Goal: Information Seeking & Learning: Learn about a topic

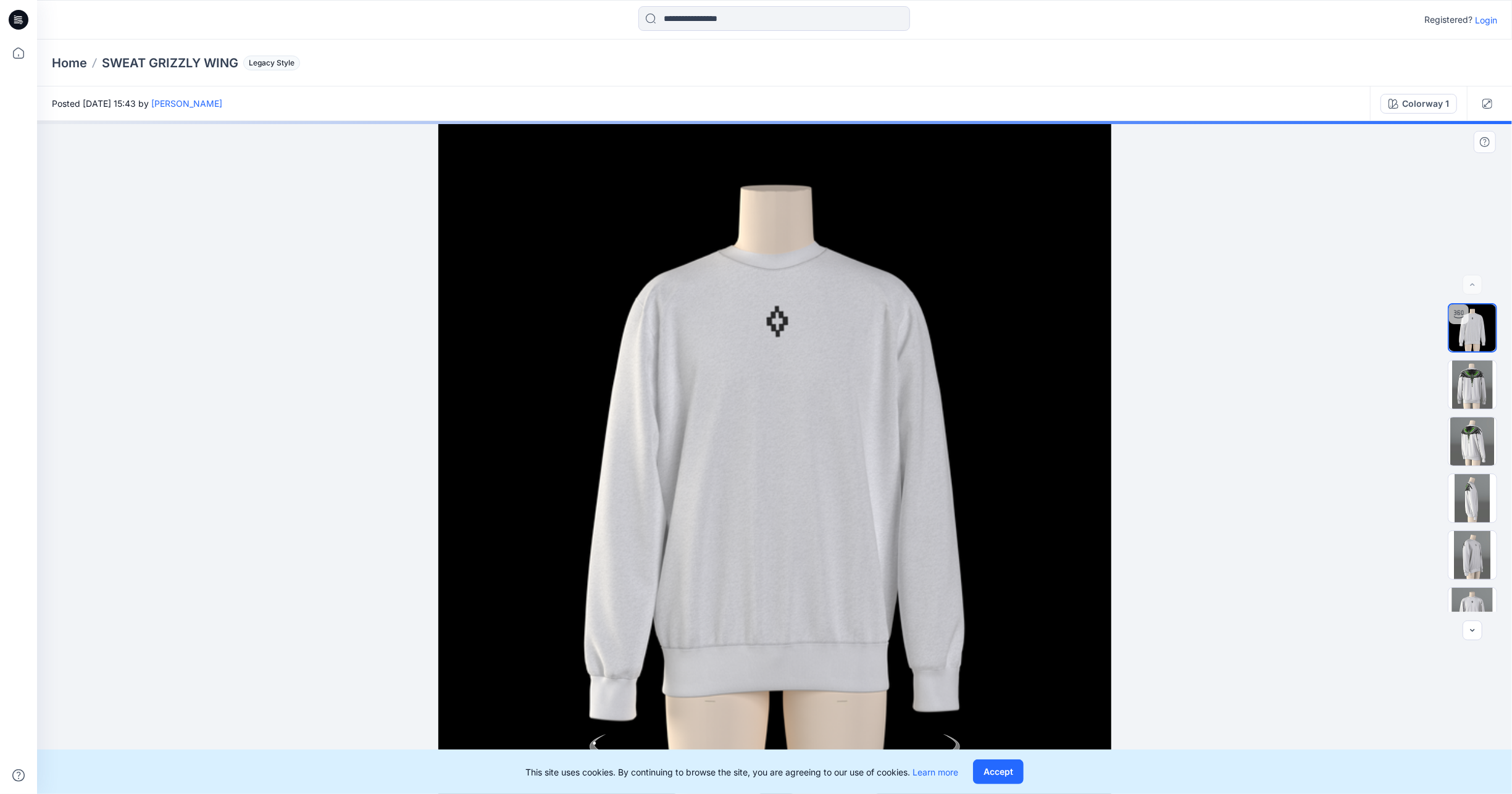
drag, startPoint x: 857, startPoint y: 425, endPoint x: 867, endPoint y: 430, distance: 11.2
click at [867, 430] on div at bounding box center [774, 458] width 1475 height 673
click at [1463, 388] on img at bounding box center [1472, 384] width 48 height 48
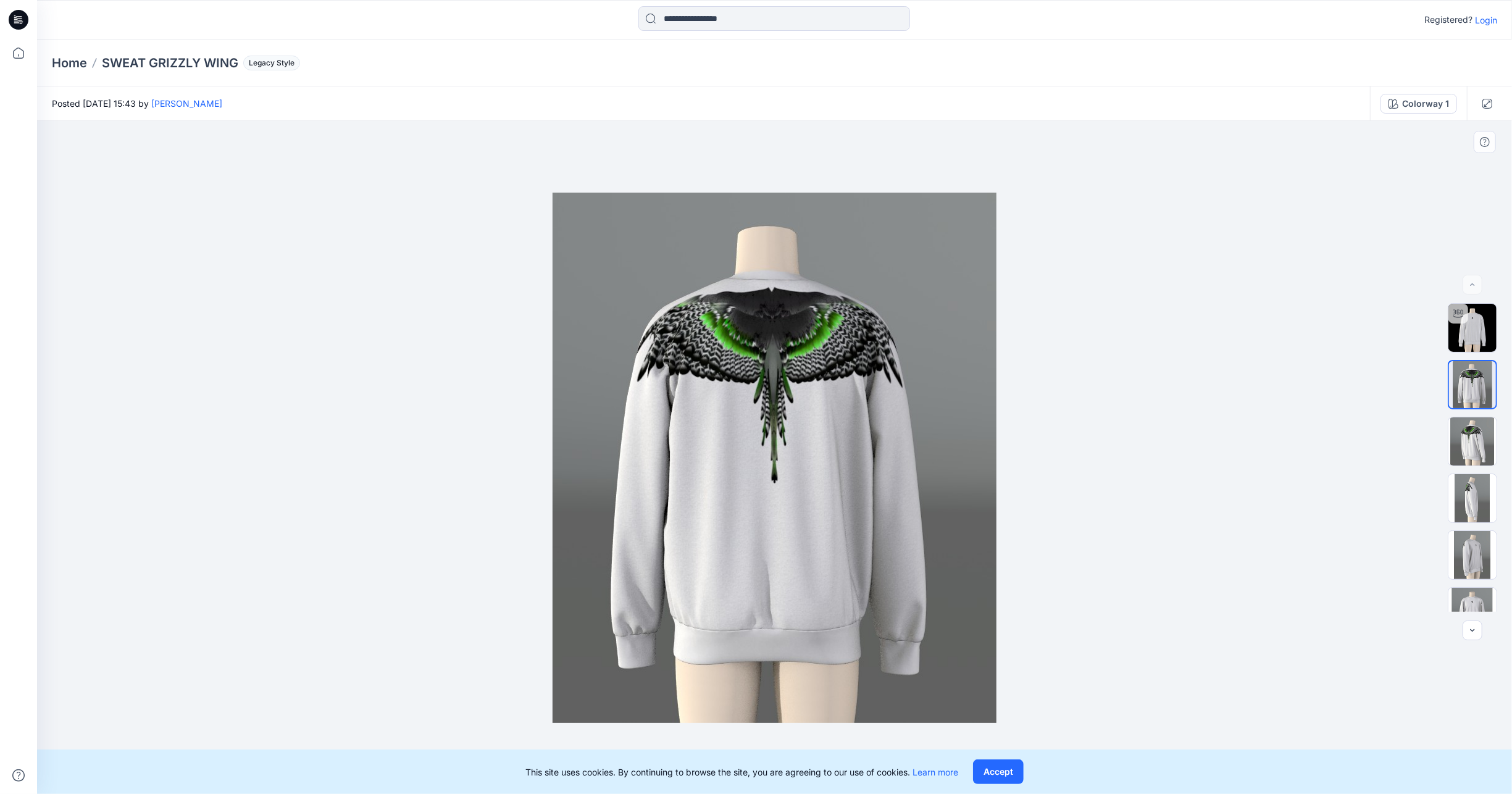
drag, startPoint x: 770, startPoint y: 421, endPoint x: 813, endPoint y: 428, distance: 43.6
click at [809, 428] on img at bounding box center [774, 457] width 444 height 530
click at [1489, 435] on img at bounding box center [1472, 441] width 48 height 48
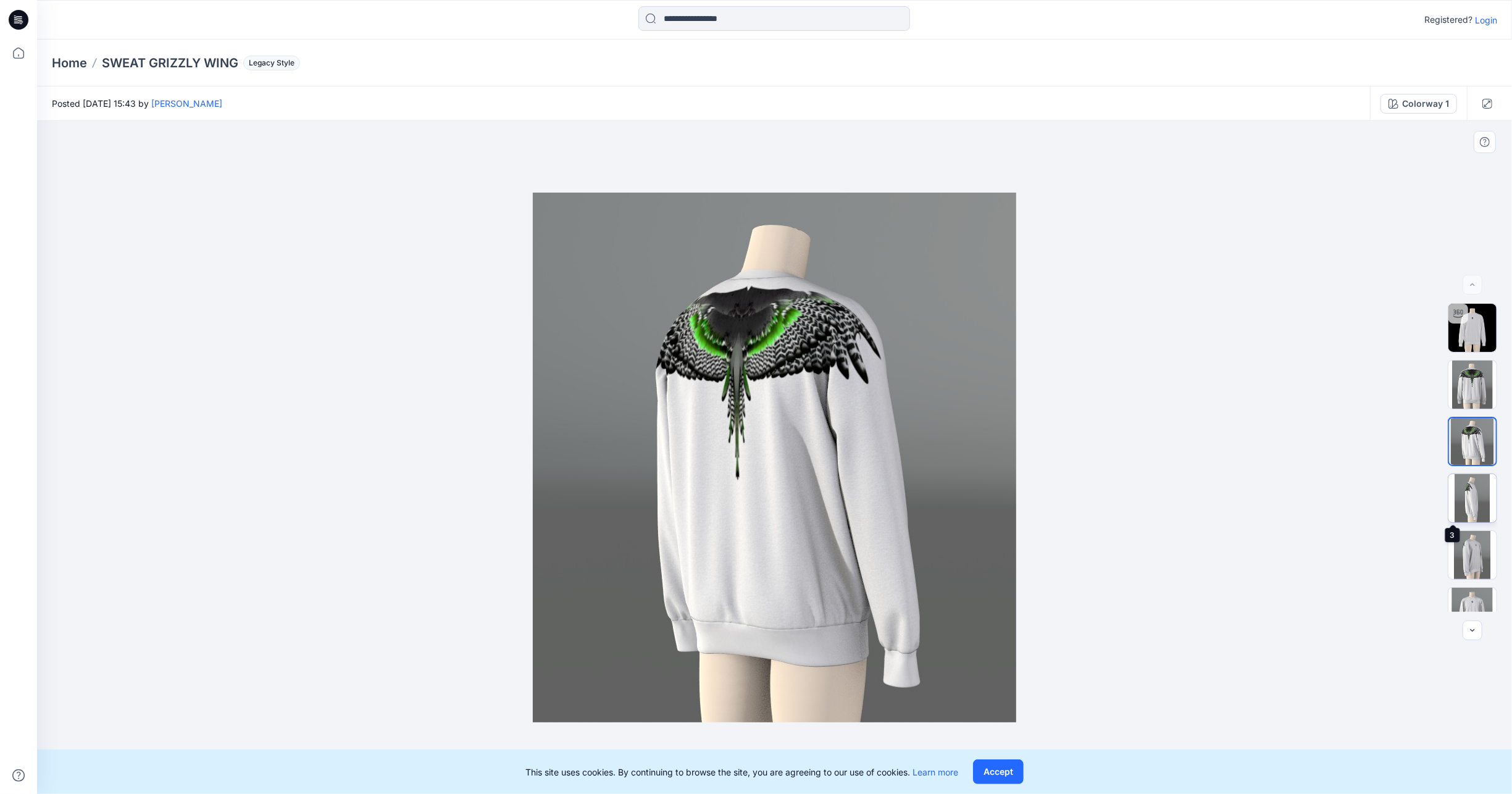
click at [1477, 491] on img at bounding box center [1472, 498] width 48 height 48
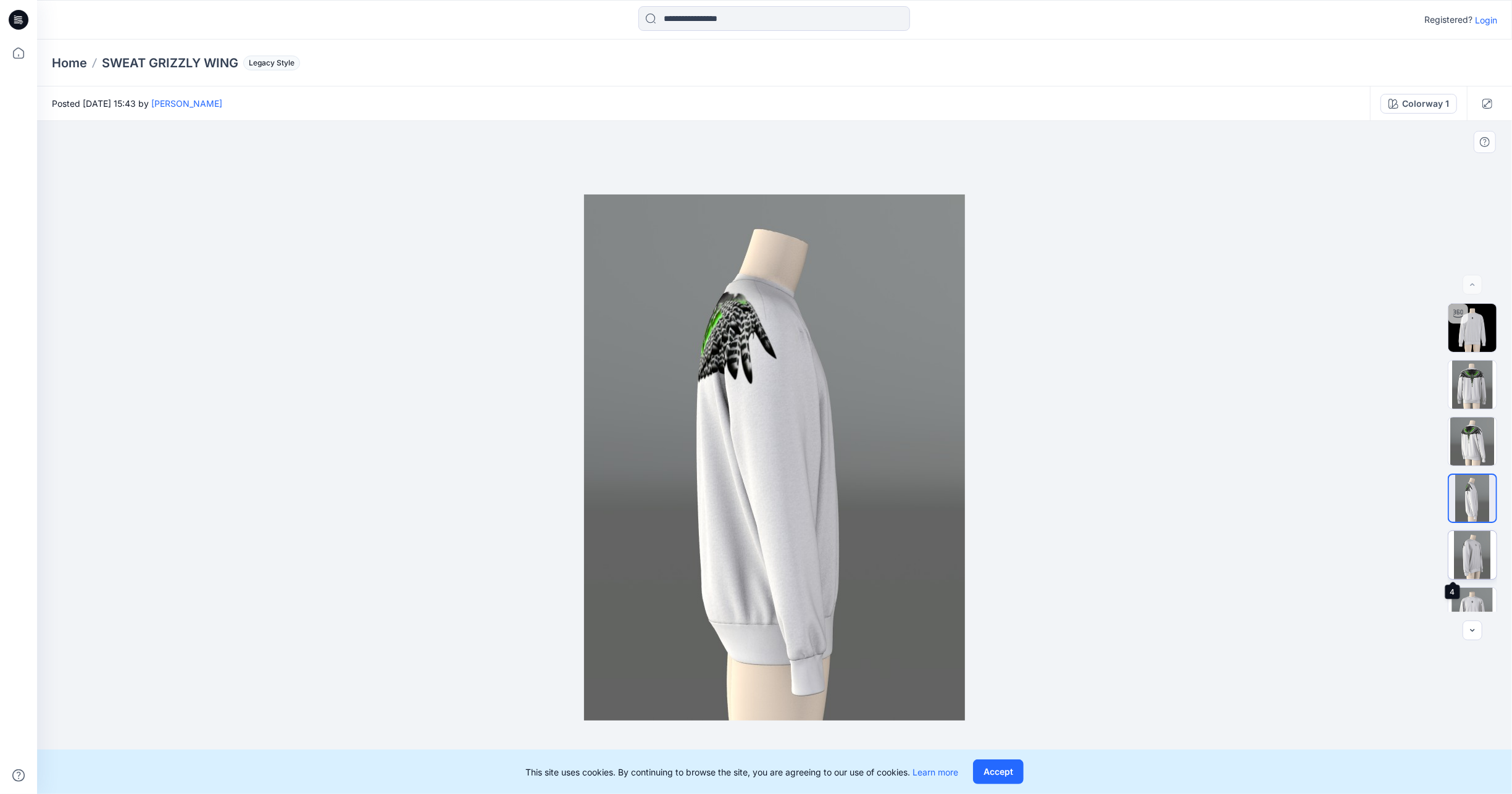
click at [1470, 538] on img at bounding box center [1472, 554] width 48 height 48
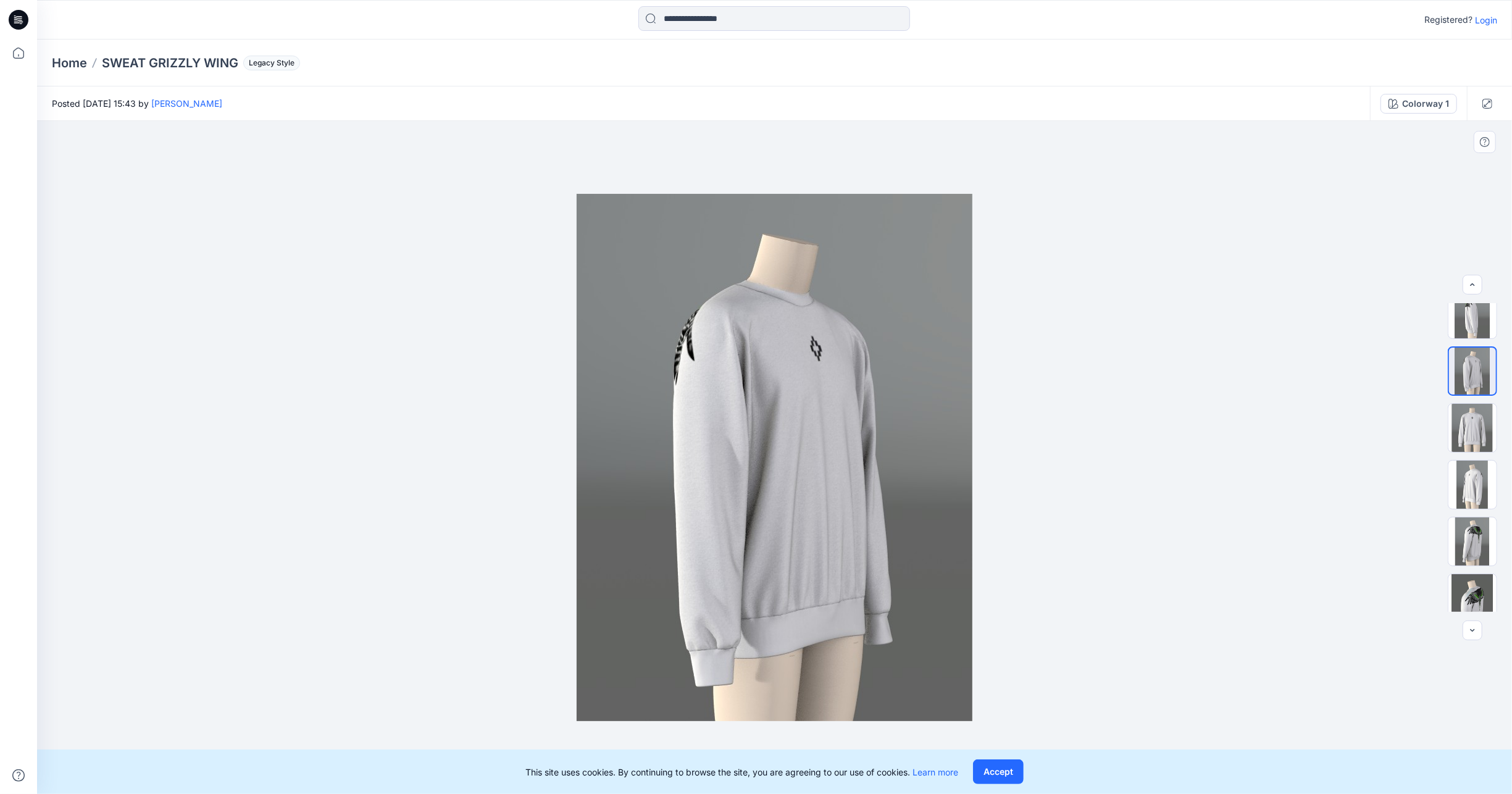
scroll to position [185, 0]
click at [1472, 590] on img at bounding box center [1472, 596] width 48 height 48
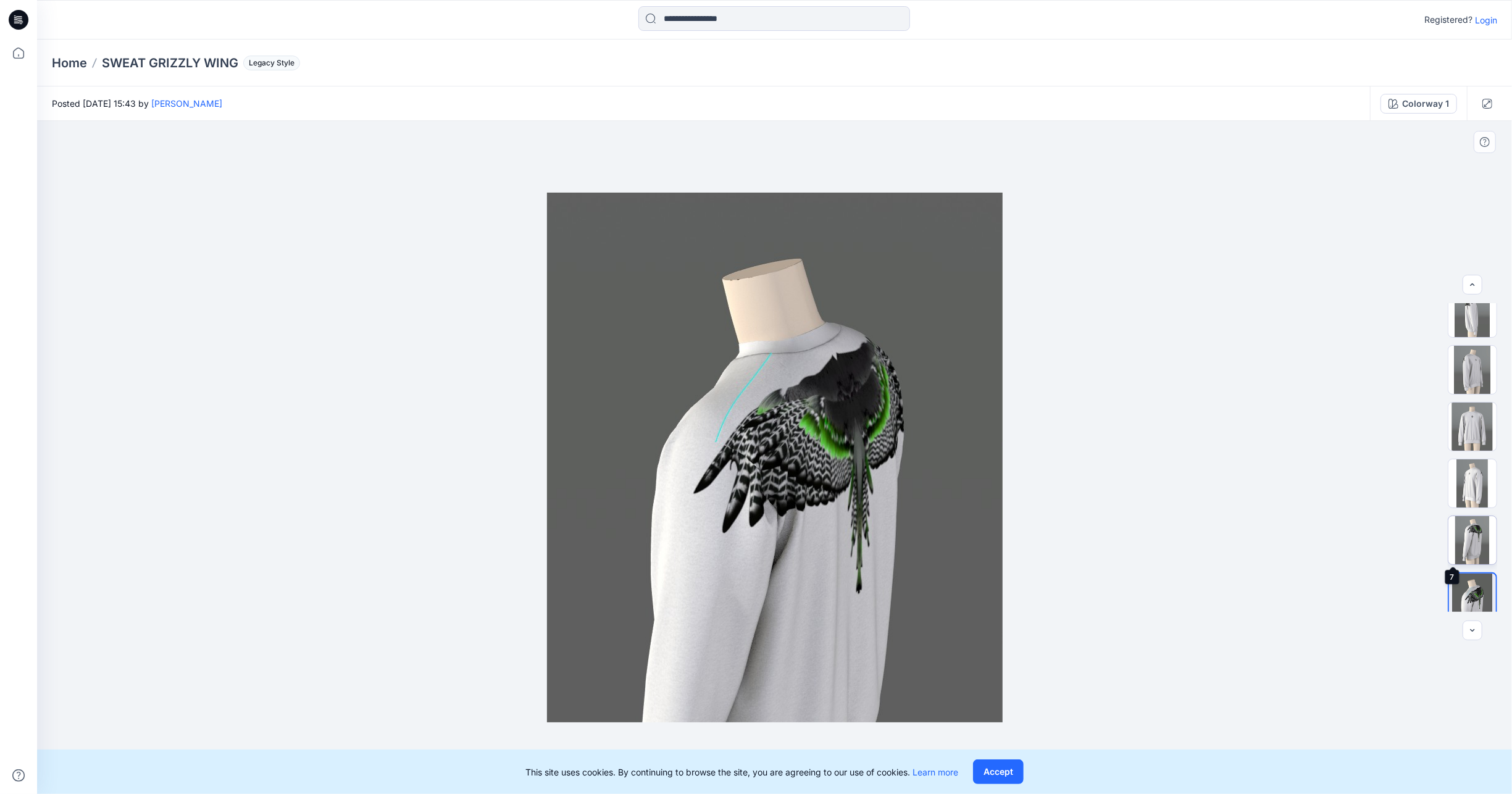
click at [1476, 539] on img at bounding box center [1472, 540] width 48 height 48
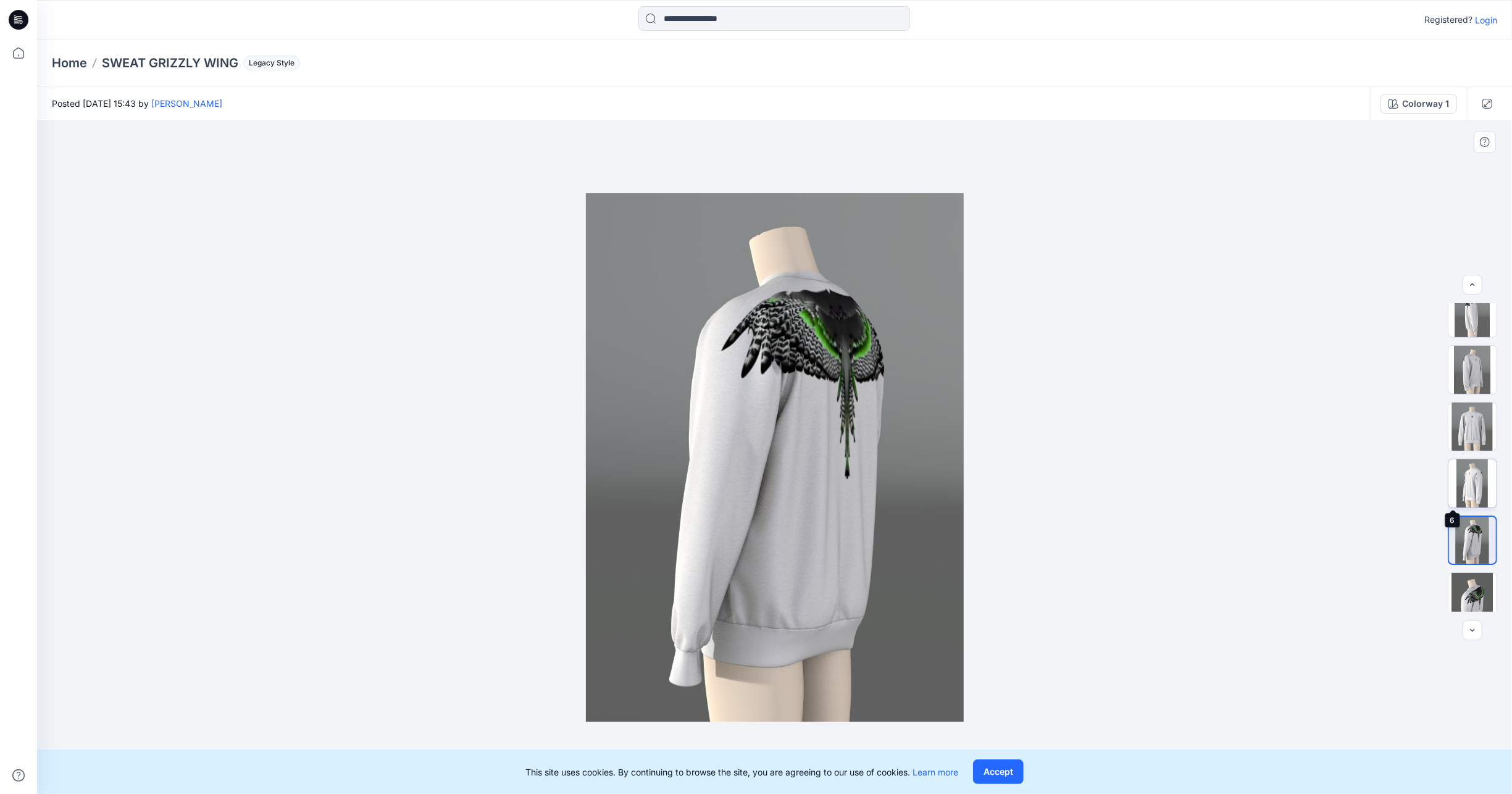
click at [1471, 496] on img at bounding box center [1472, 483] width 48 height 48
